Goal: Information Seeking & Learning: Learn about a topic

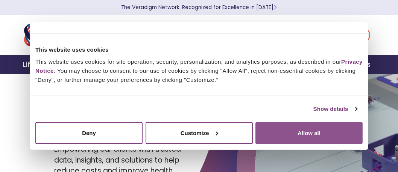
click at [308, 129] on button "Allow all" at bounding box center [308, 133] width 107 height 22
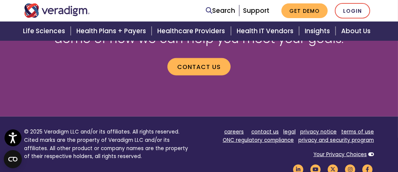
scroll to position [1001, 0]
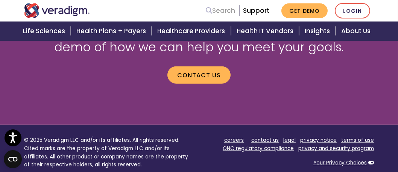
click at [217, 12] on link "Search" at bounding box center [220, 11] width 29 height 10
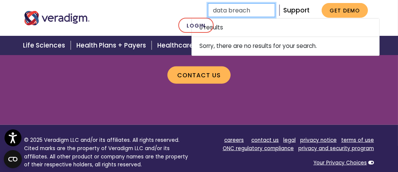
type input "data breach"
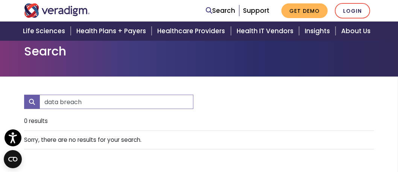
scroll to position [38, 0]
